Goal: Use online tool/utility: Utilize a website feature to perform a specific function

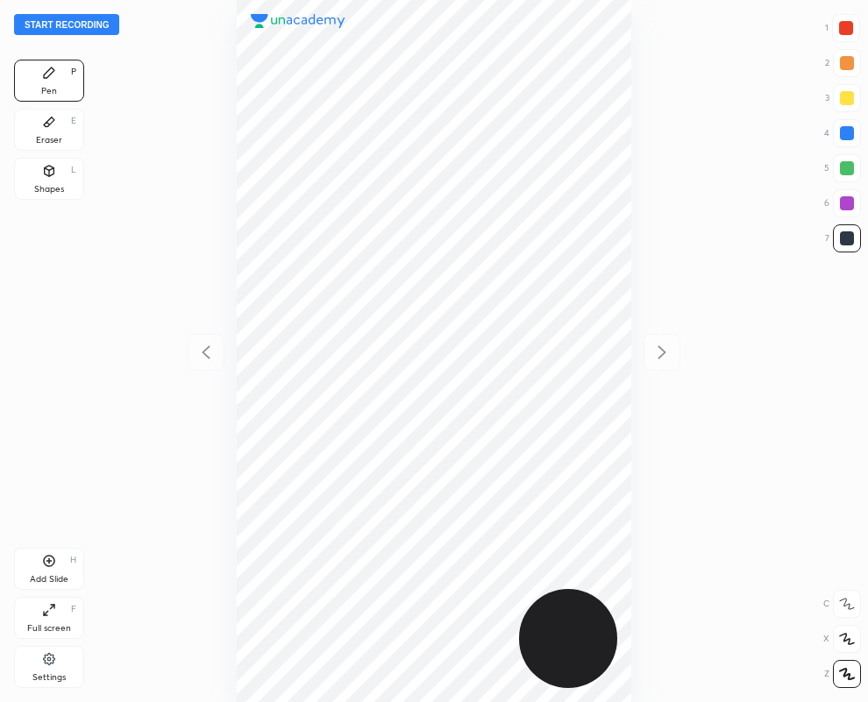
scroll to position [702, 587]
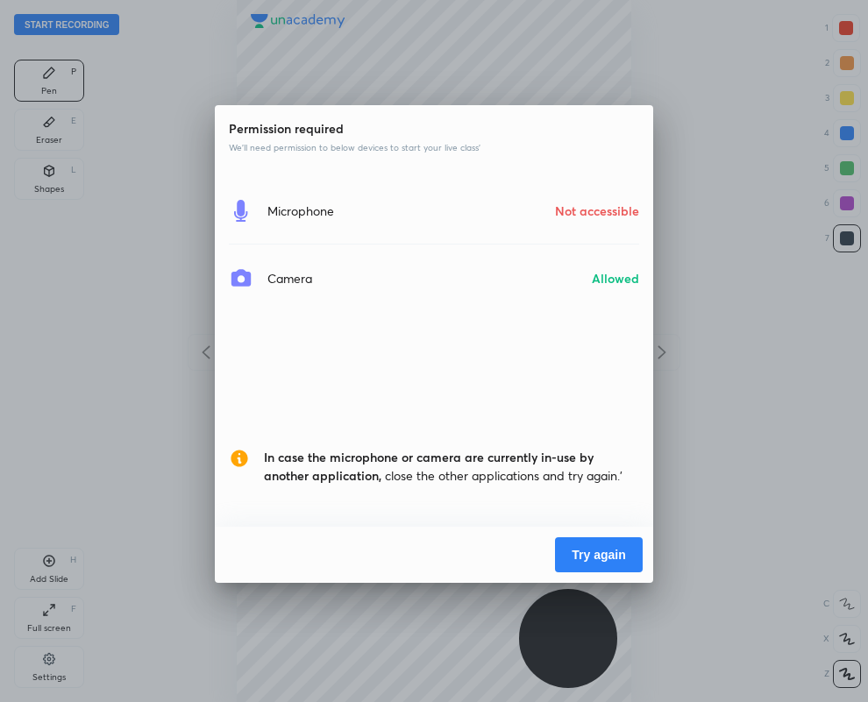
click at [608, 550] on button "Try again" at bounding box center [599, 555] width 88 height 35
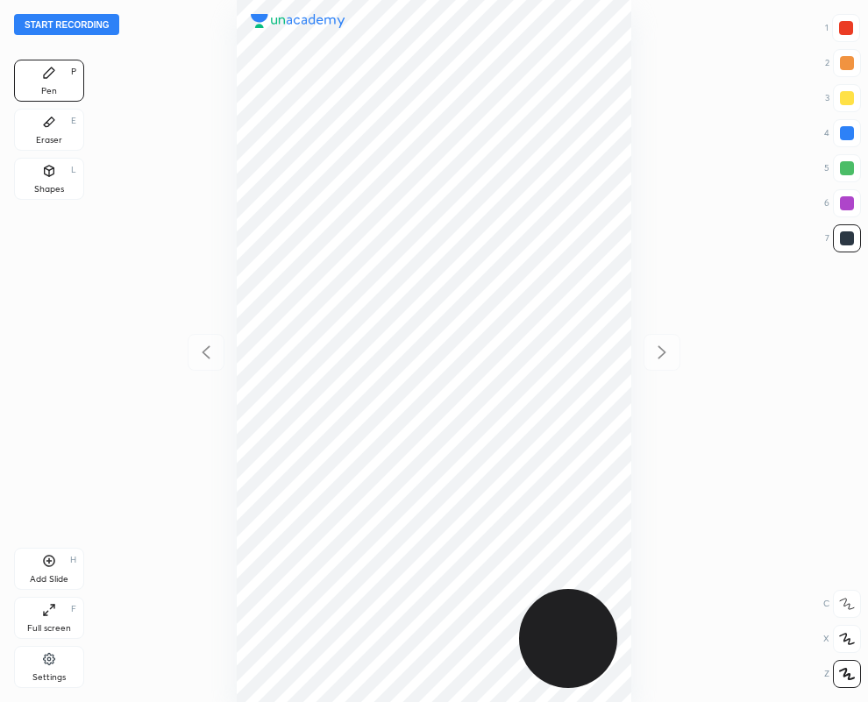
scroll to position [702, 587]
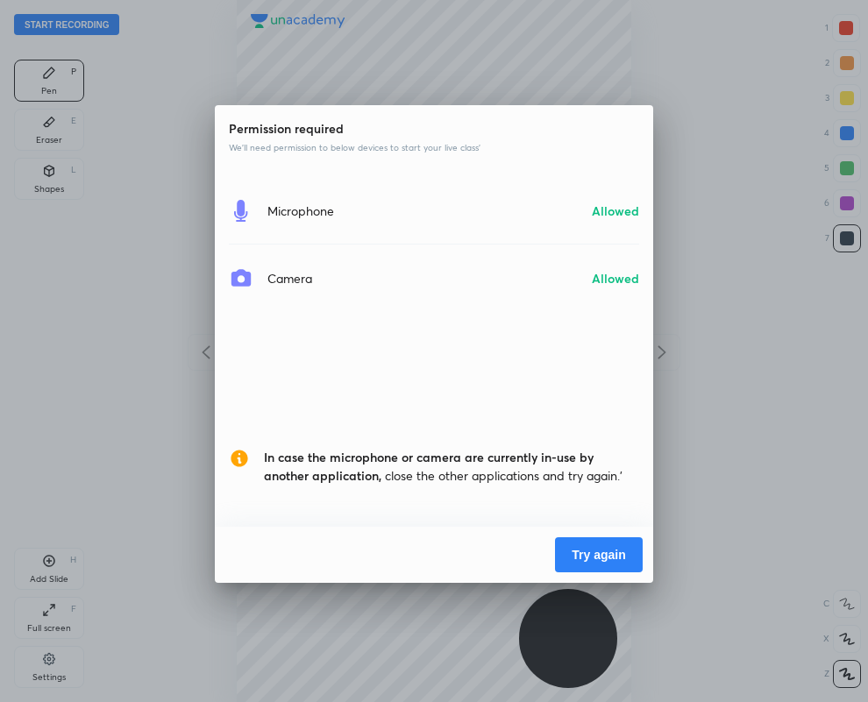
click at [599, 553] on button "Try again" at bounding box center [599, 555] width 88 height 35
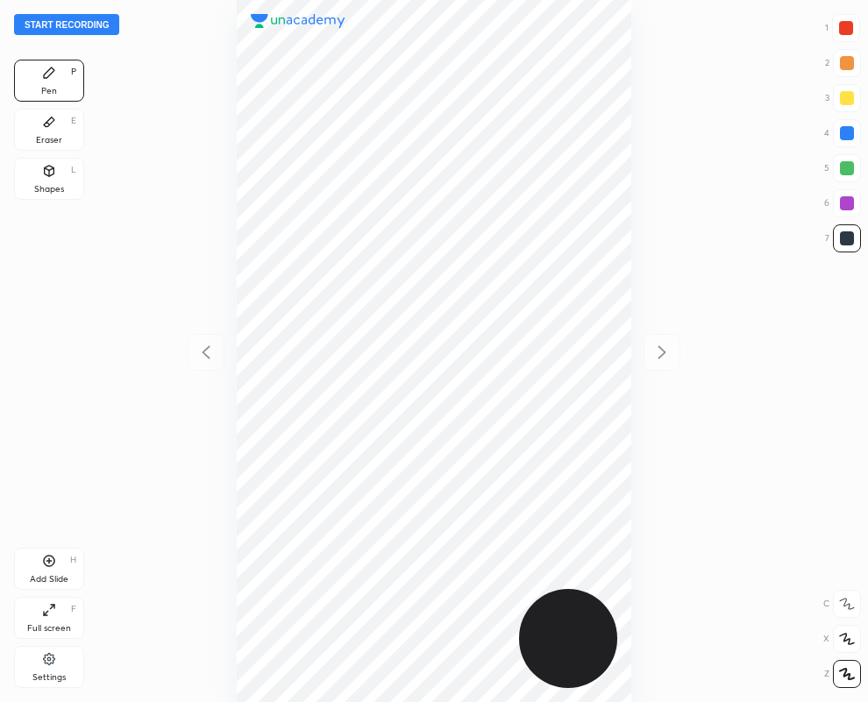
scroll to position [702, 587]
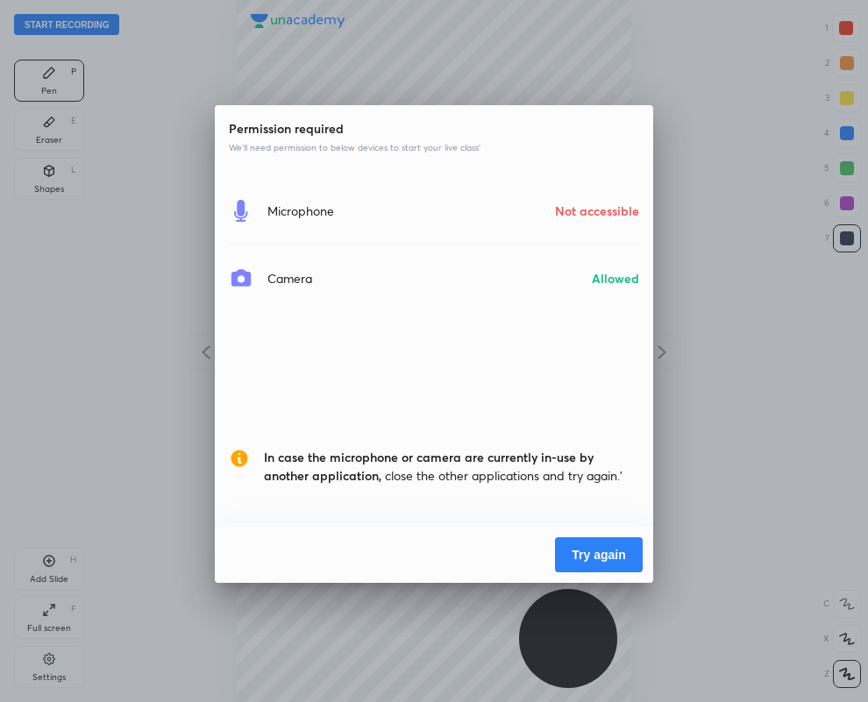
click at [602, 555] on button "Try again" at bounding box center [599, 555] width 88 height 35
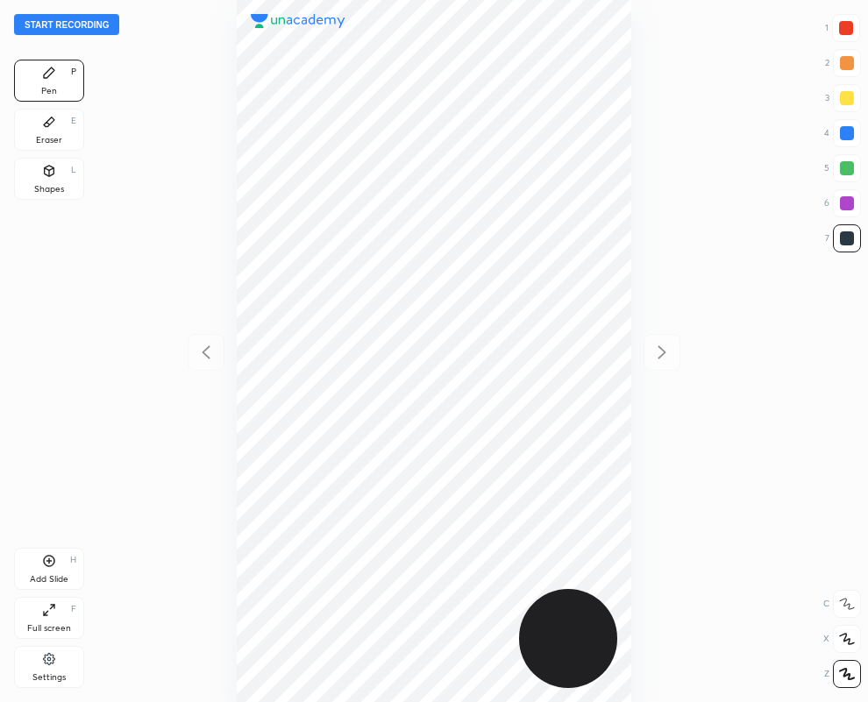
scroll to position [702, 587]
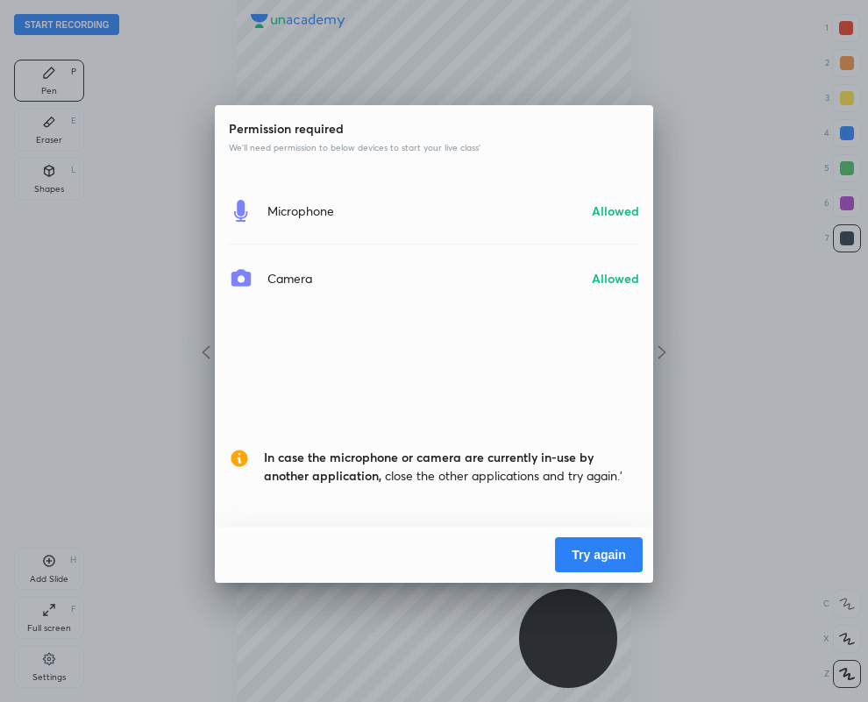
click at [578, 550] on button "Try again" at bounding box center [599, 555] width 88 height 35
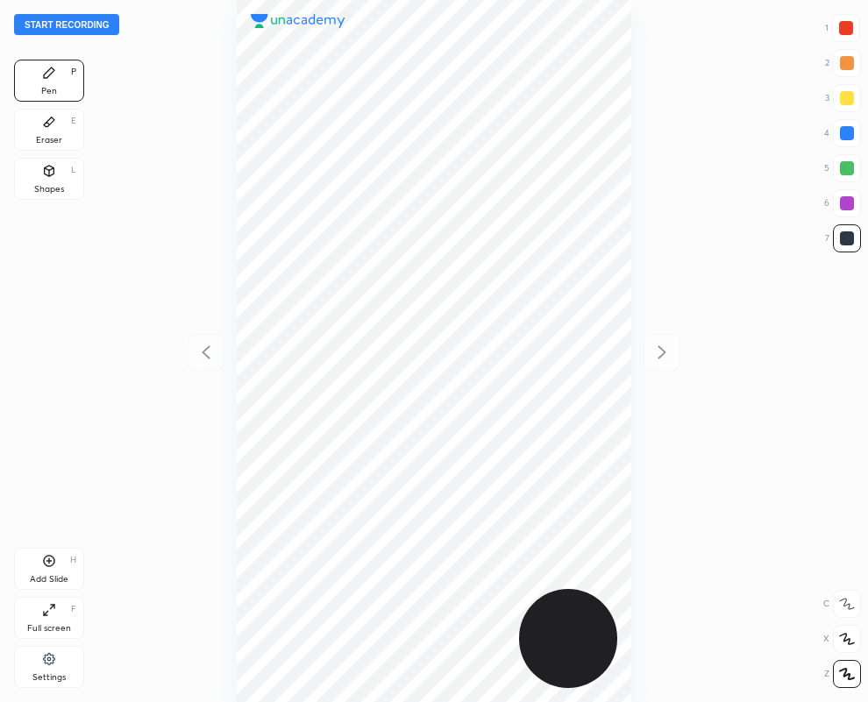
scroll to position [702, 587]
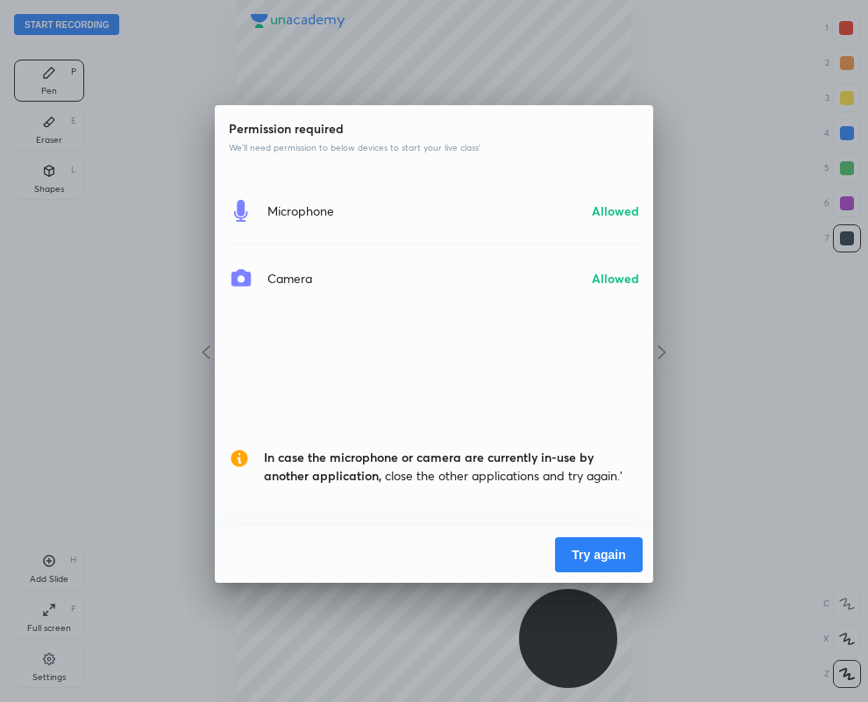
click at [586, 548] on button "Try again" at bounding box center [599, 555] width 88 height 35
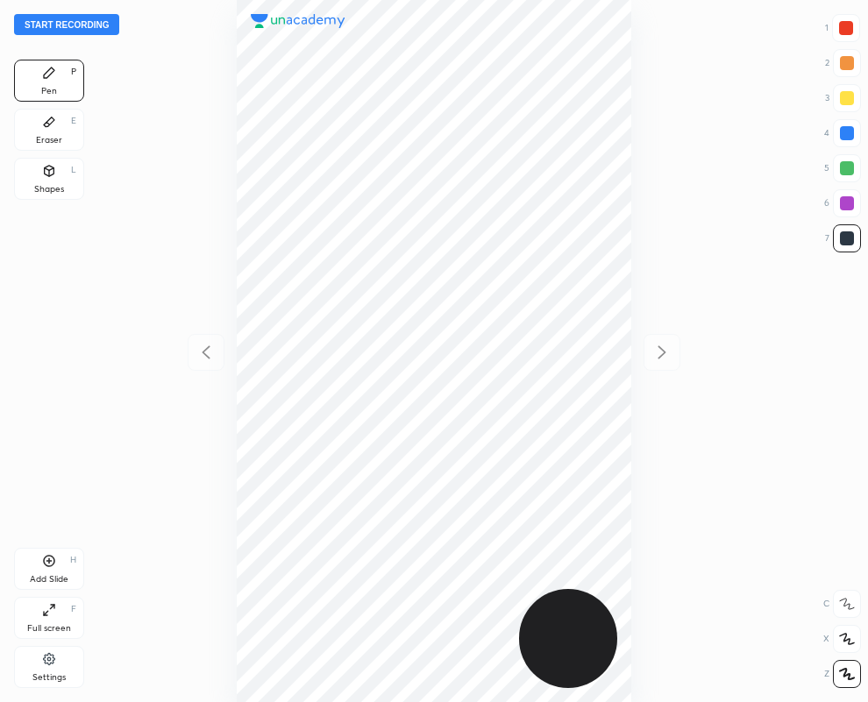
scroll to position [702, 587]
click at [844, 140] on div at bounding box center [847, 133] width 28 height 28
click at [855, 33] on div at bounding box center [846, 28] width 28 height 28
drag, startPoint x: 849, startPoint y: 132, endPoint x: 722, endPoint y: 178, distance: 135.1
click at [847, 137] on div at bounding box center [847, 133] width 14 height 14
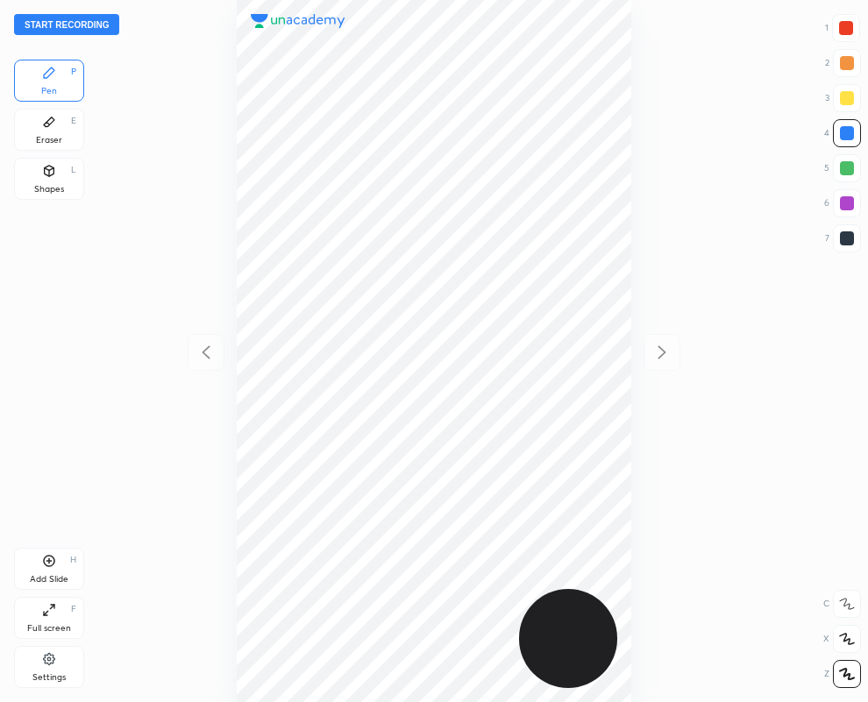
click at [853, 238] on div at bounding box center [847, 238] width 14 height 14
drag, startPoint x: 848, startPoint y: 204, endPoint x: 698, endPoint y: 273, distance: 164.8
click at [847, 208] on div at bounding box center [847, 203] width 14 height 14
click at [843, 26] on div at bounding box center [846, 28] width 14 height 14
drag, startPoint x: 844, startPoint y: 197, endPoint x: 836, endPoint y: 198, distance: 8.8
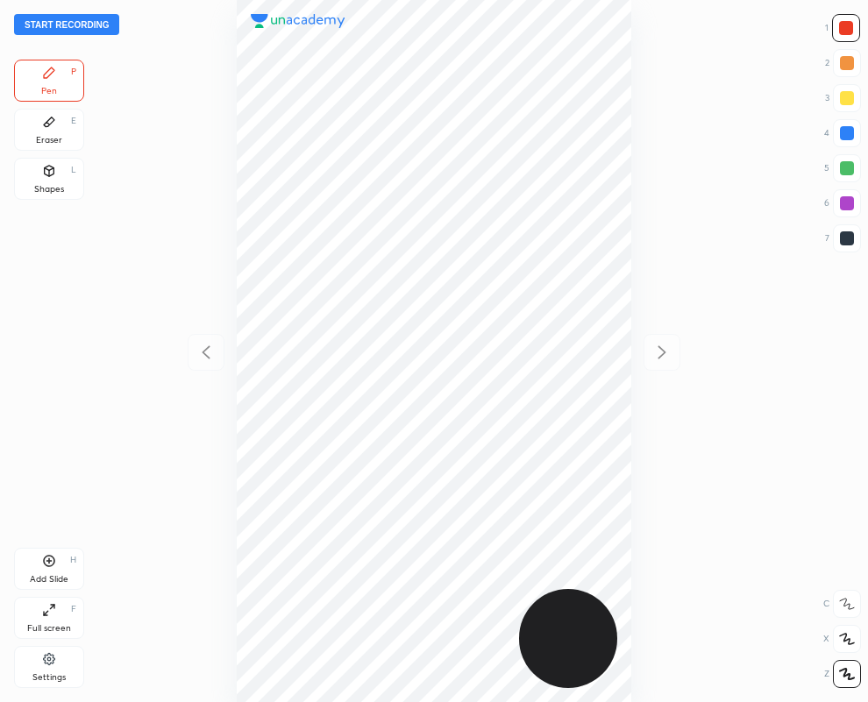
click at [843, 196] on div at bounding box center [847, 203] width 14 height 14
click at [22, 22] on button "Start recording" at bounding box center [66, 24] width 105 height 21
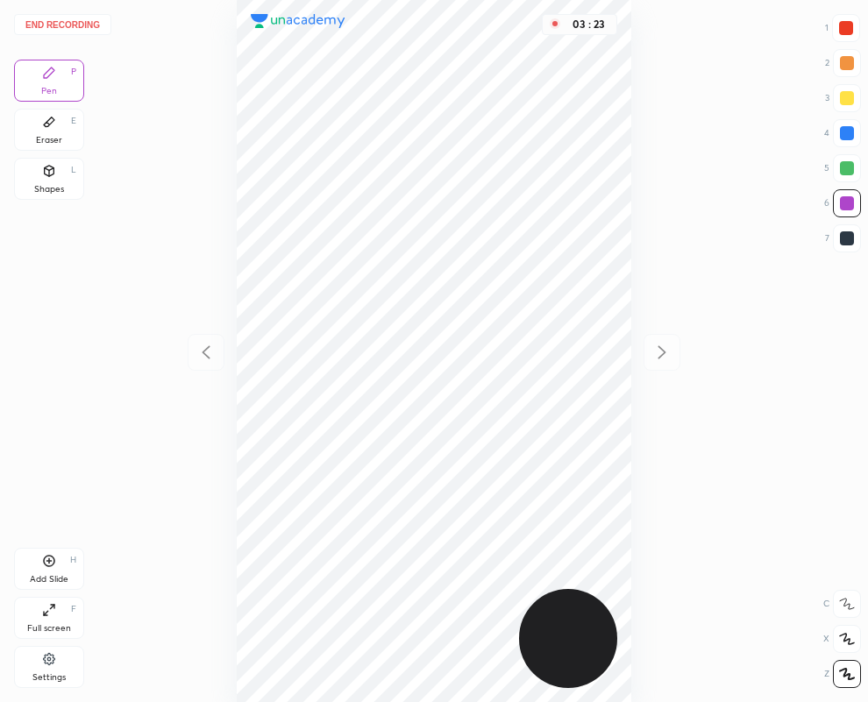
click at [85, 20] on button "End recording" at bounding box center [62, 24] width 97 height 21
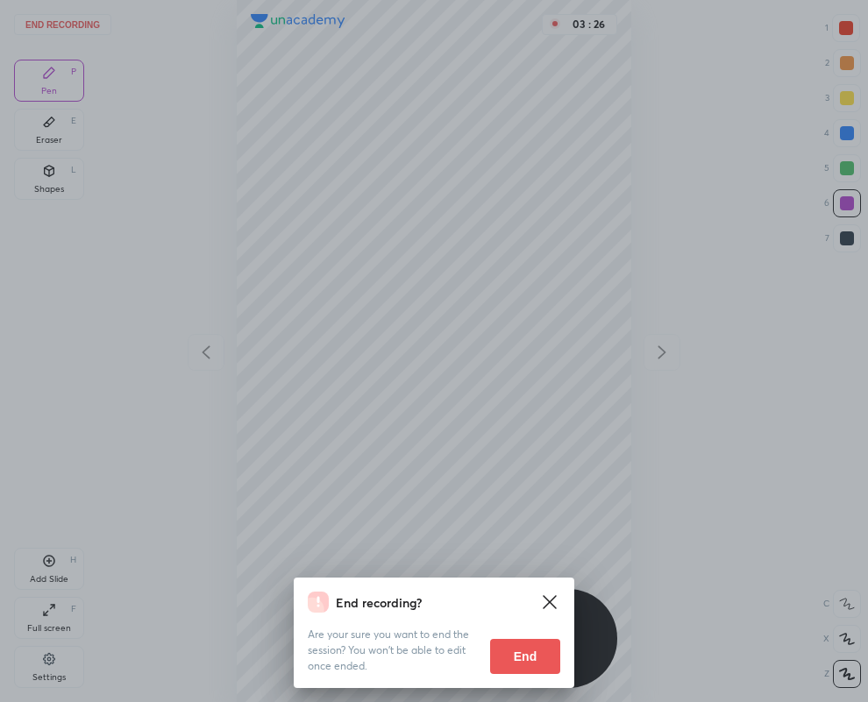
drag, startPoint x: 516, startPoint y: 651, endPoint x: 176, endPoint y: 697, distance: 343.4
click at [515, 650] on button "End" at bounding box center [525, 656] width 70 height 35
